Goal: Task Accomplishment & Management: Use online tool/utility

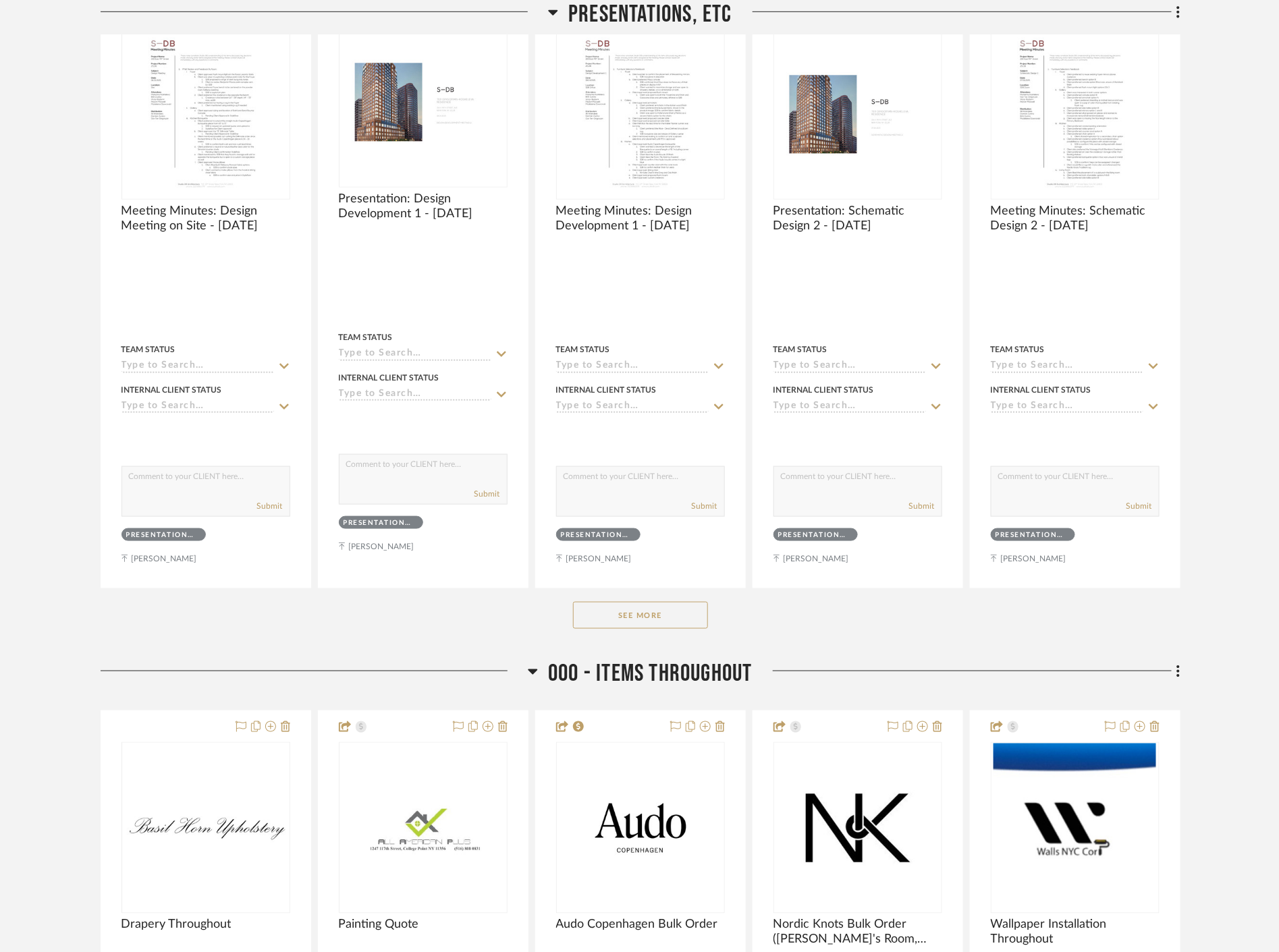
scroll to position [225, 0]
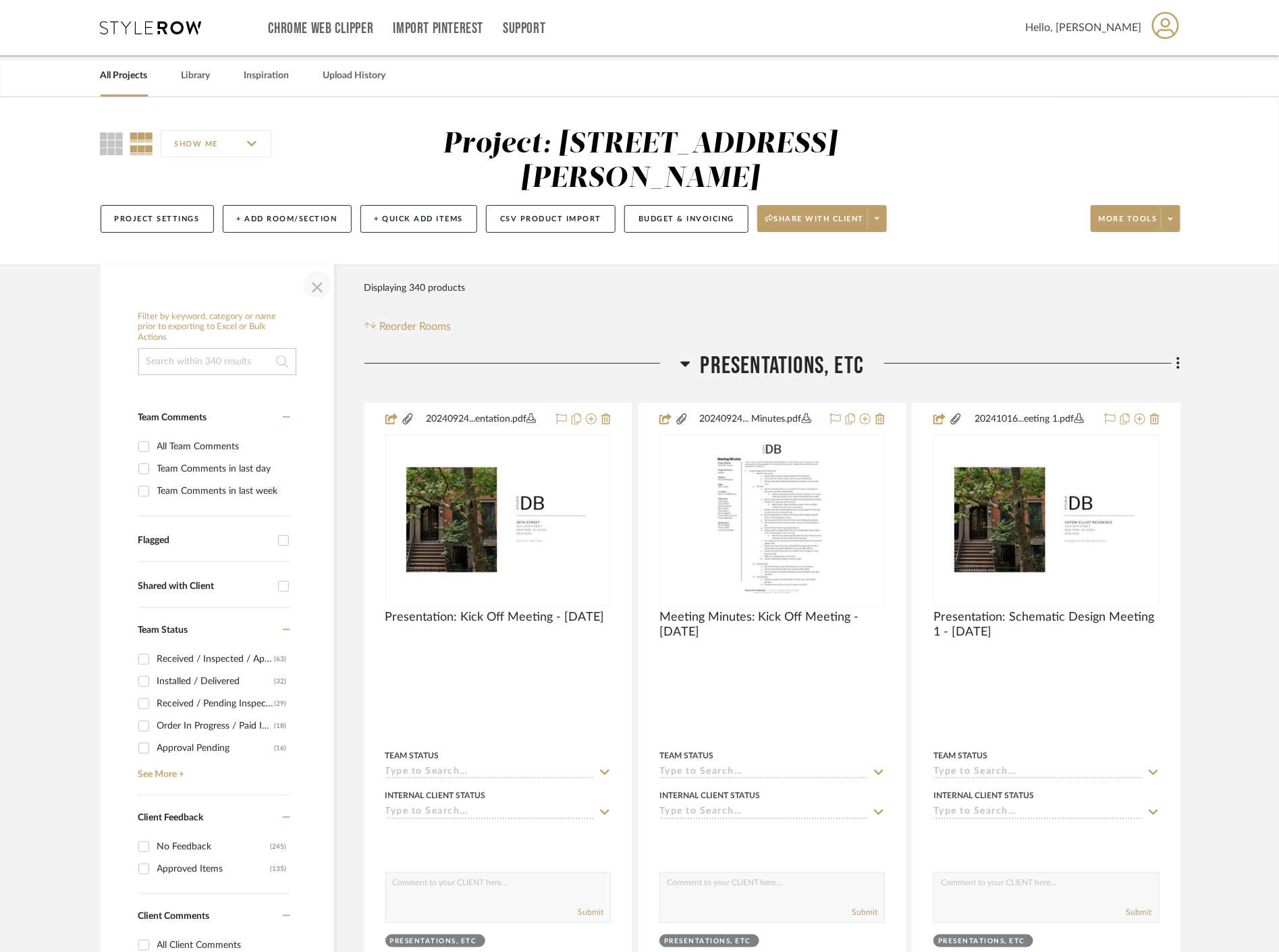
click at [324, 292] on span "button" at bounding box center [317, 284] width 32 height 32
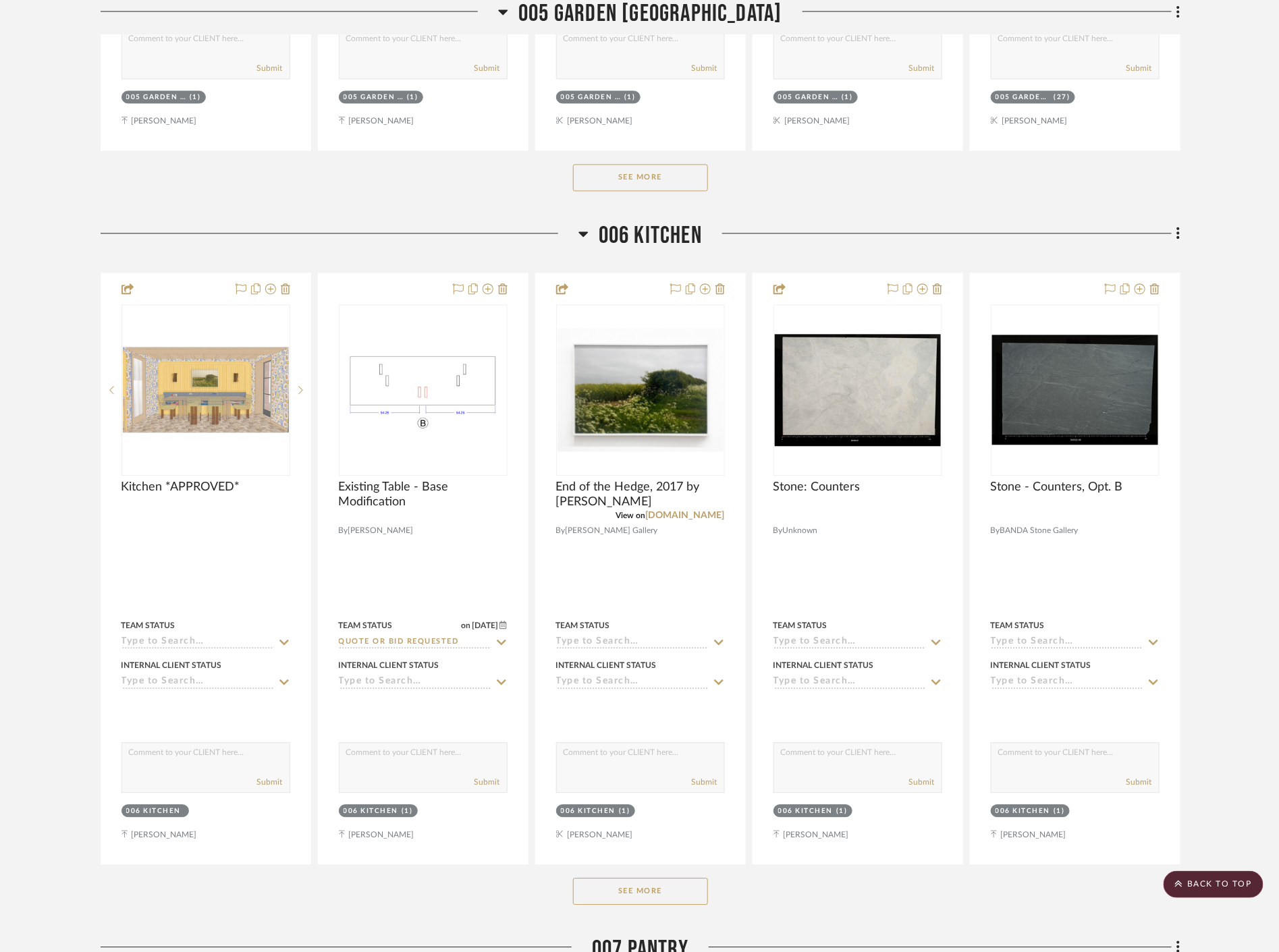
scroll to position [5999, 0]
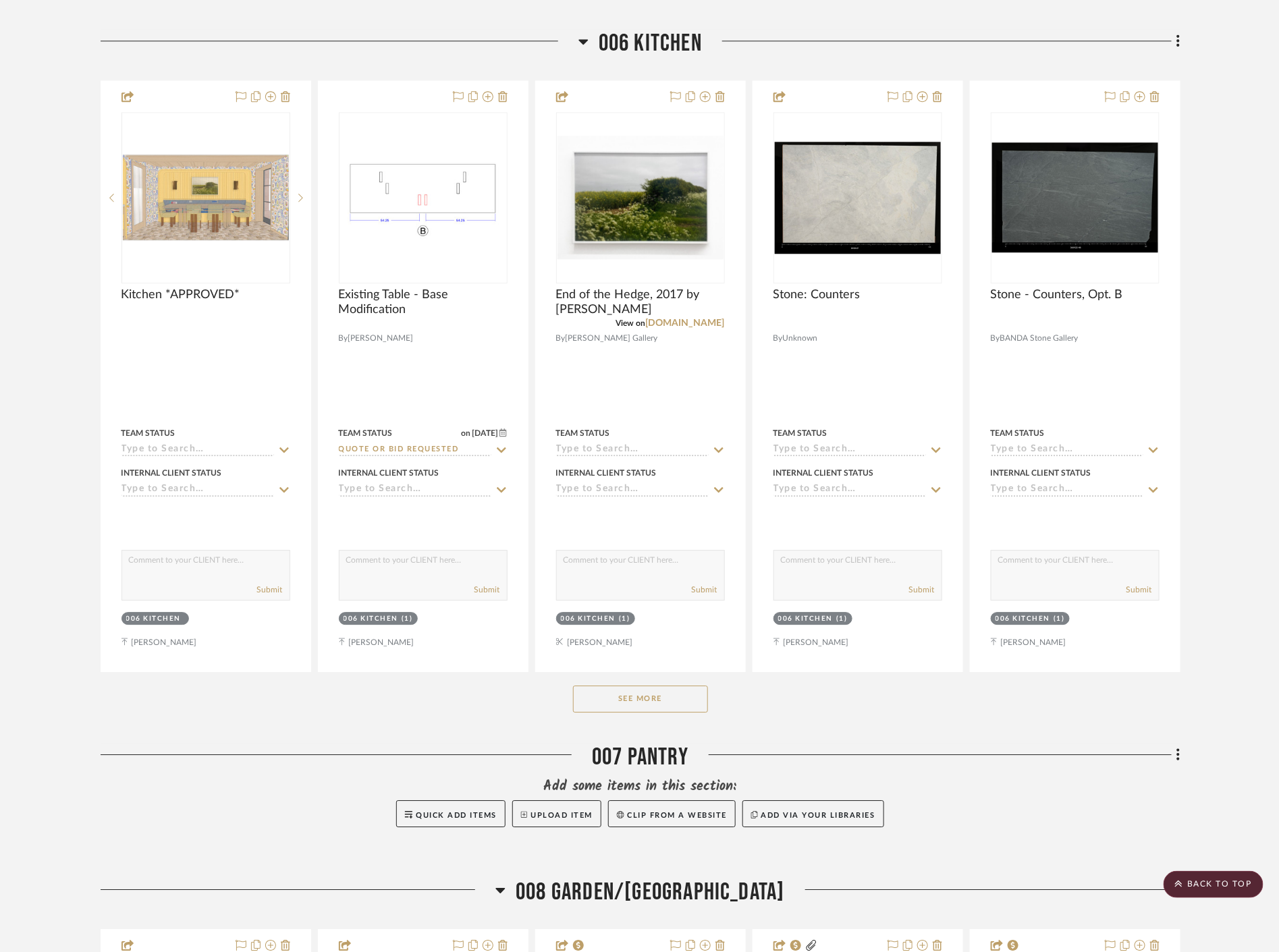
click at [652, 707] on button "See More" at bounding box center [640, 700] width 135 height 27
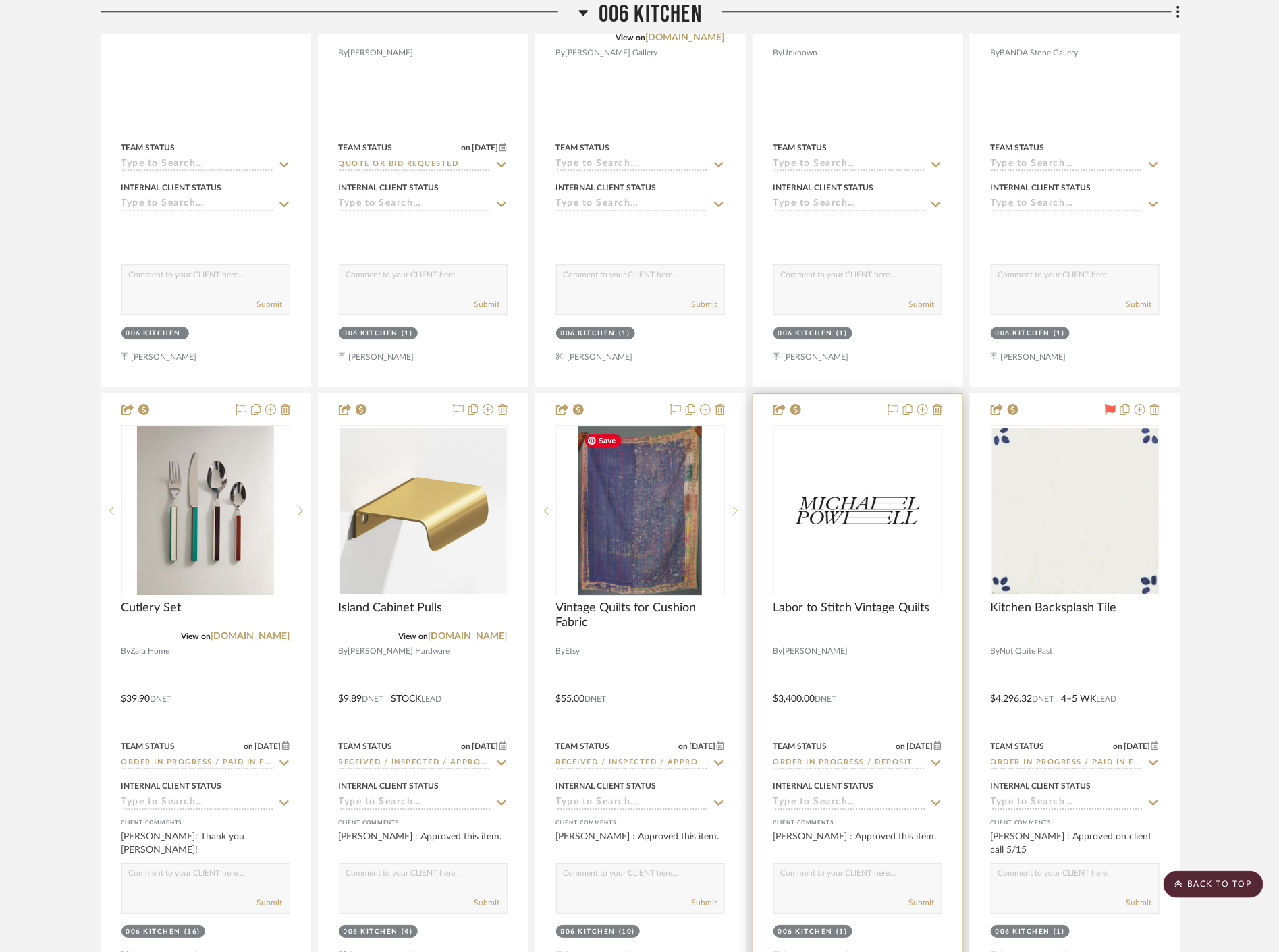
scroll to position [6449, 0]
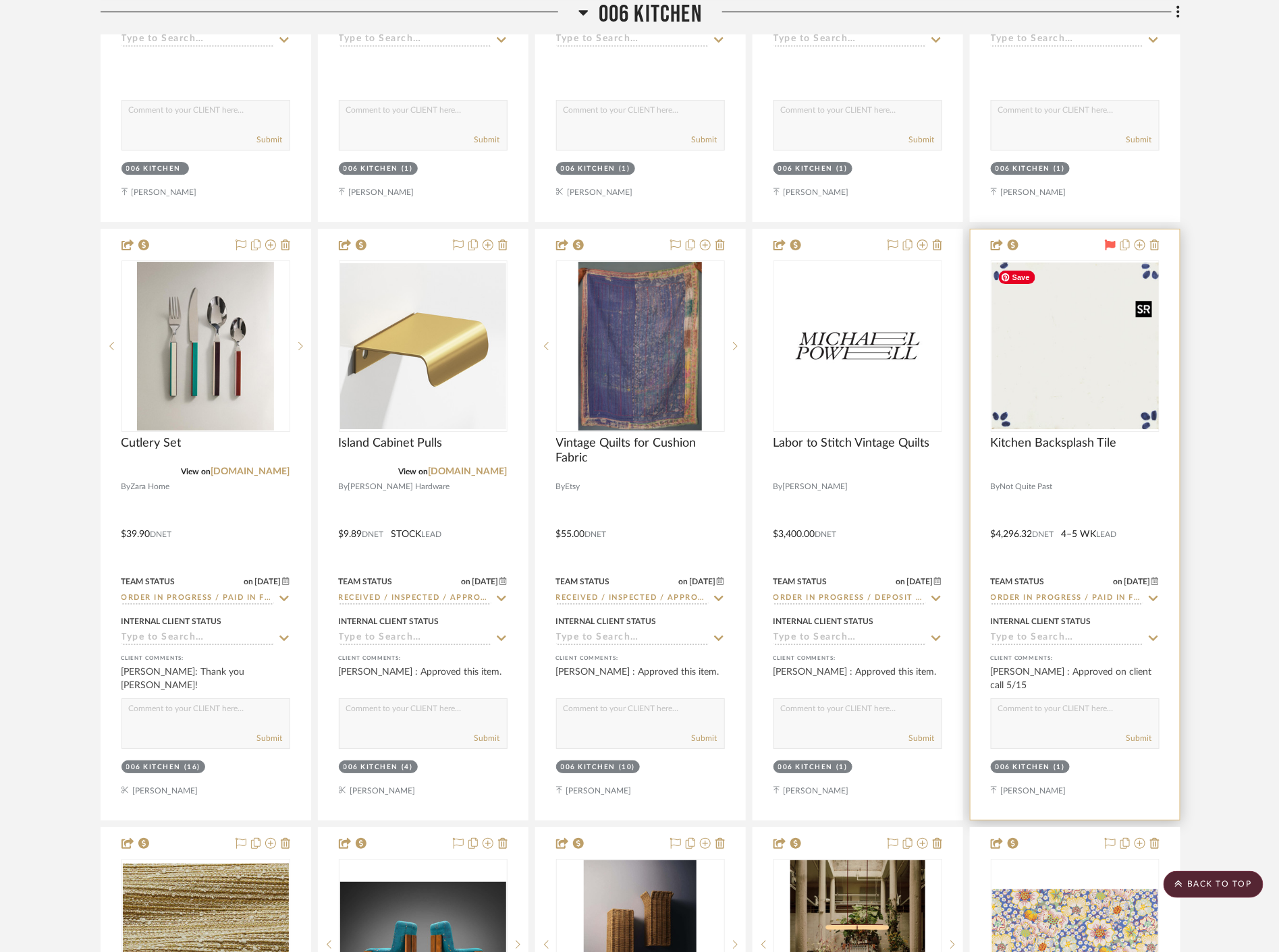
click at [1101, 374] on div at bounding box center [1075, 345] width 169 height 171
click at [1092, 378] on img "0" at bounding box center [1075, 346] width 166 height 166
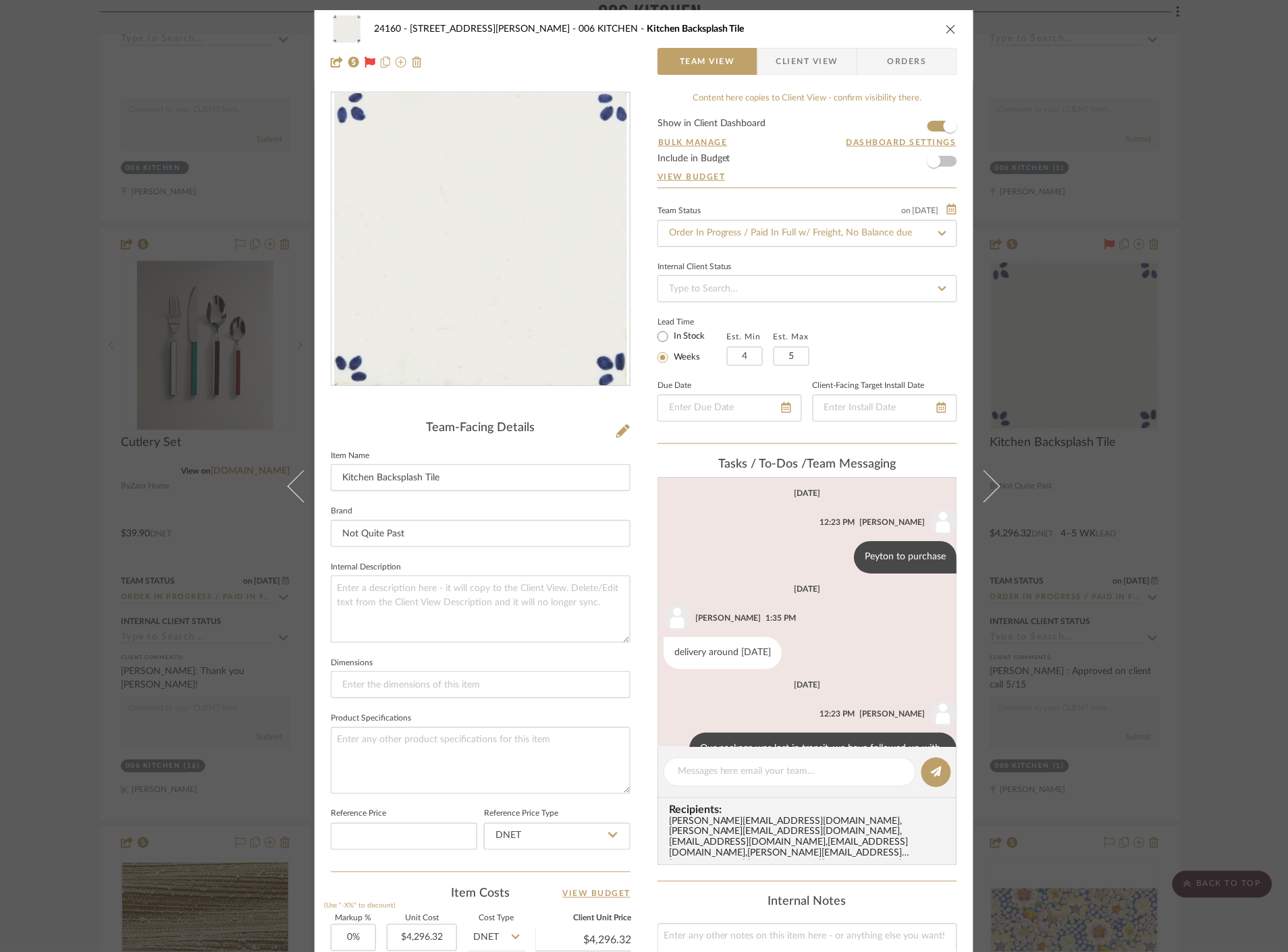
scroll to position [152, 0]
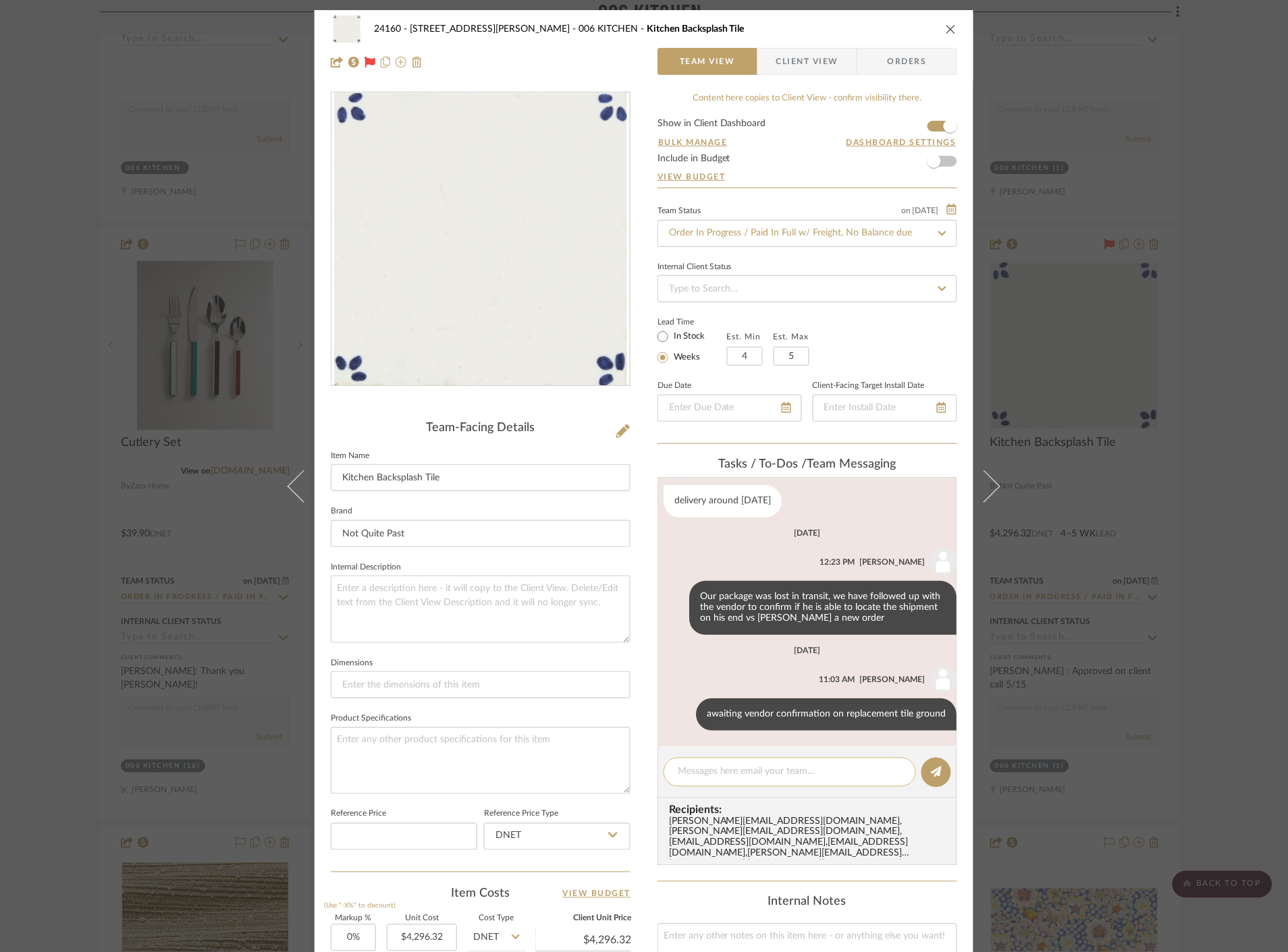
click at [794, 773] on textarea at bounding box center [790, 773] width 224 height 14
paste textarea "392568563155"
type textarea "Tracking for ground tile samples : 392568563155"
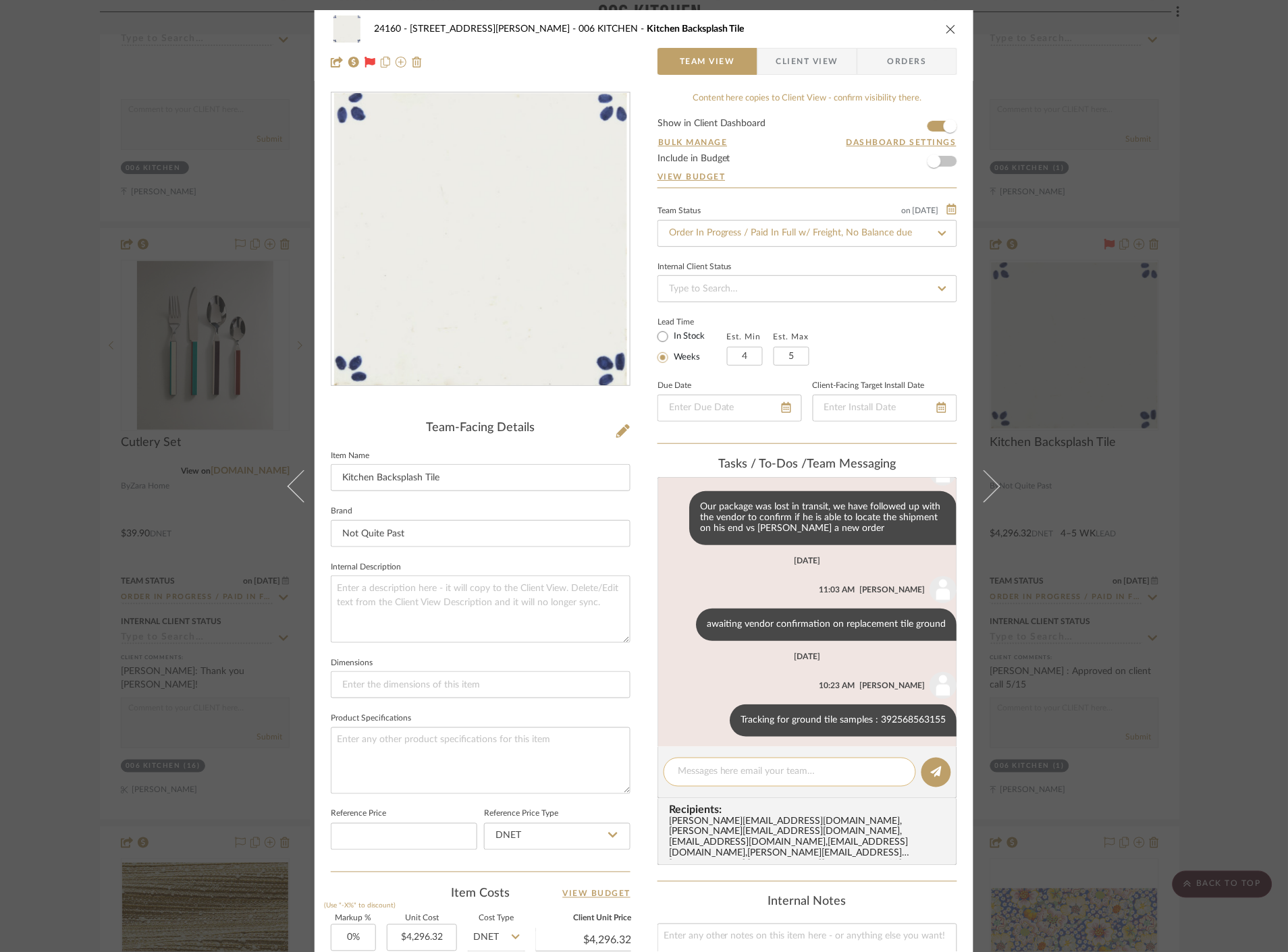
scroll to position [248, 0]
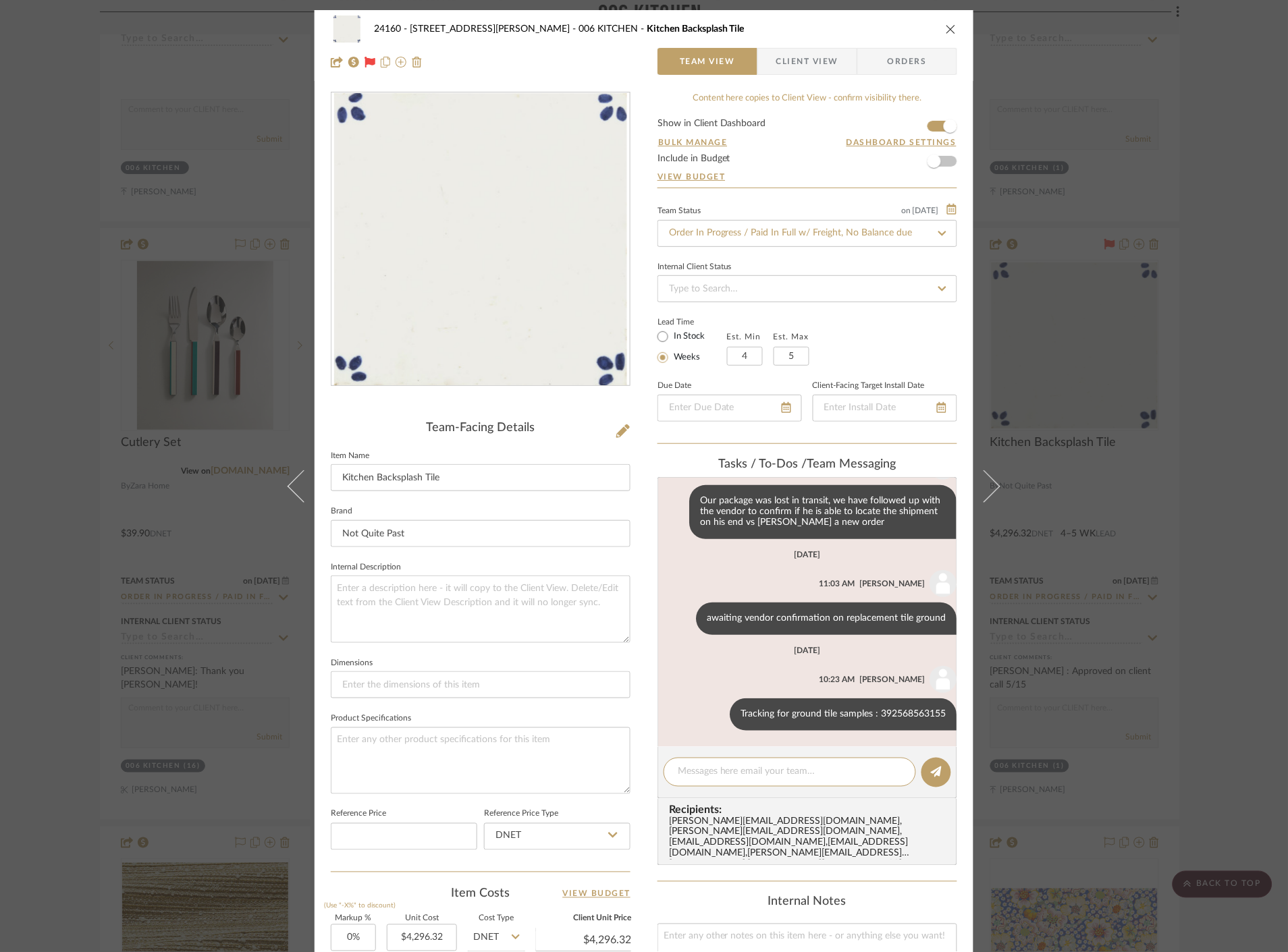
click at [1245, 547] on div "24160 - [STREET_ADDRESS] - [PERSON_NAME] 006 KITCHEN Kitchen Backsplash Tile Te…" at bounding box center [644, 476] width 1288 height 952
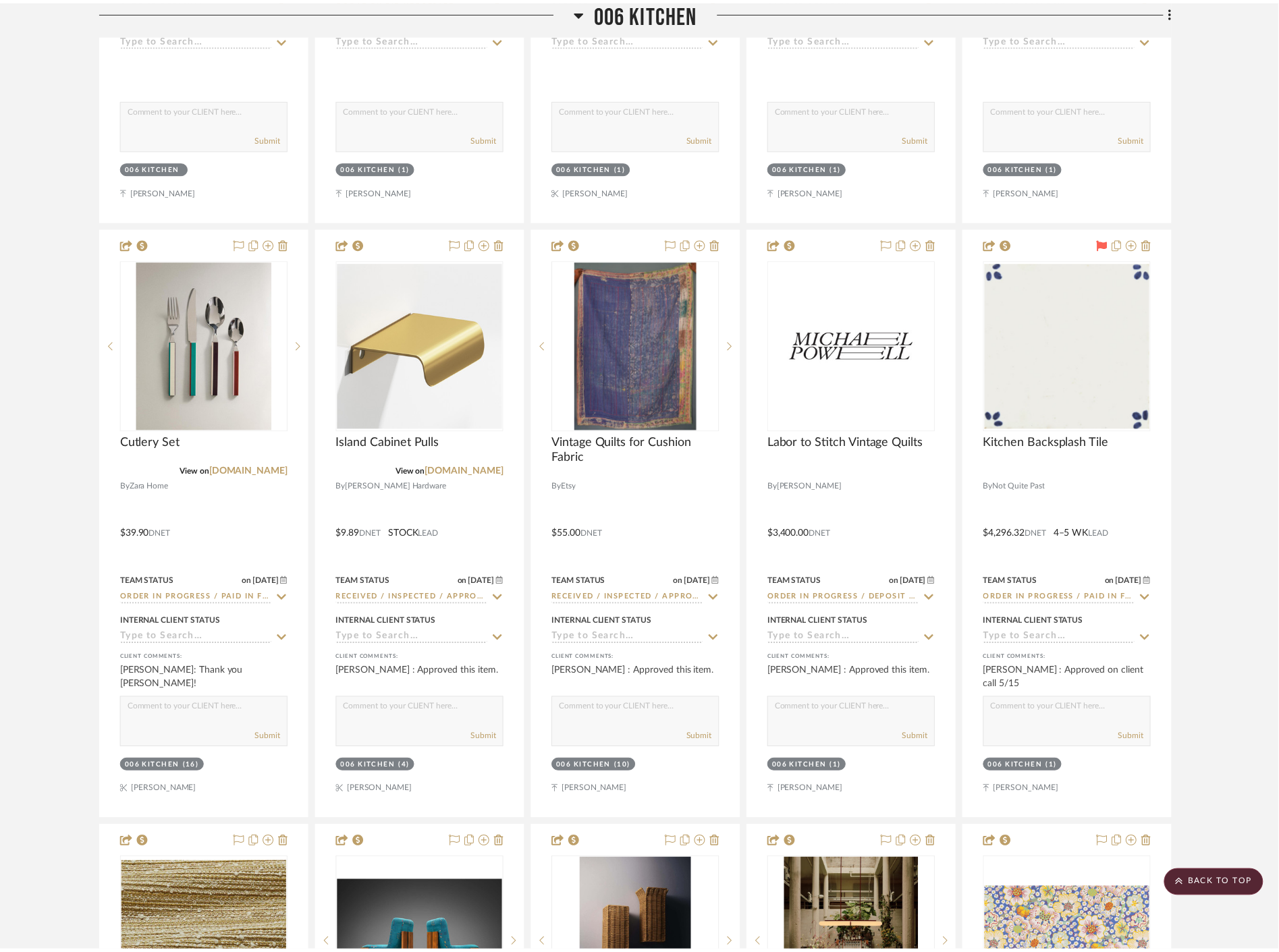
scroll to position [6449, 0]
